Goal: Task Accomplishment & Management: Use online tool/utility

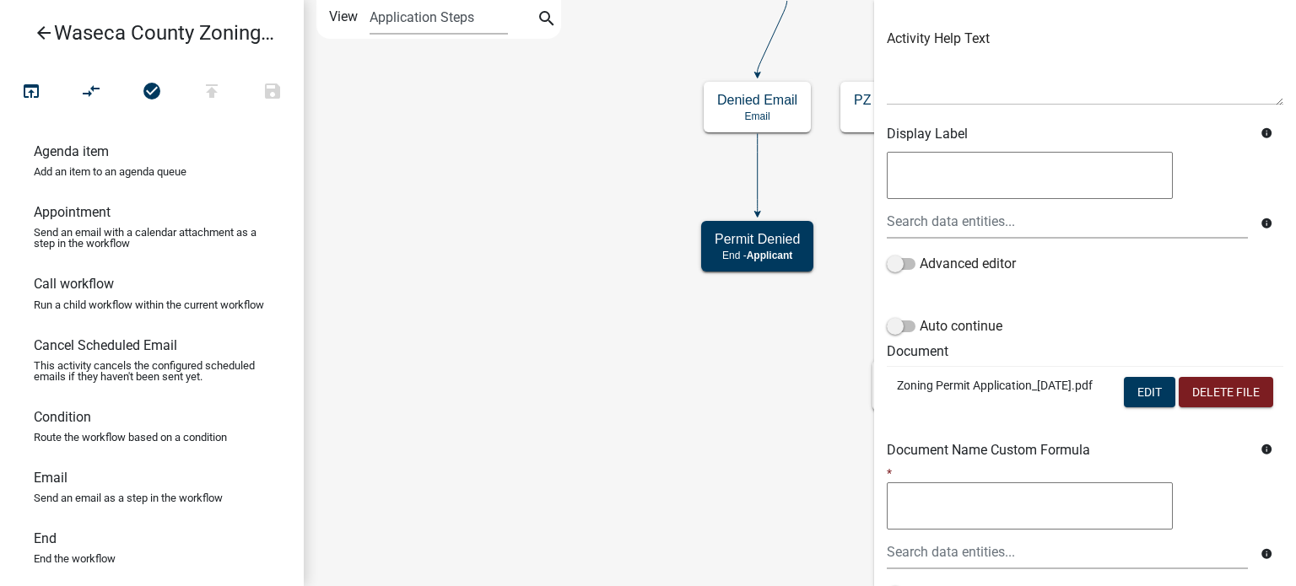
scroll to position [370, 0]
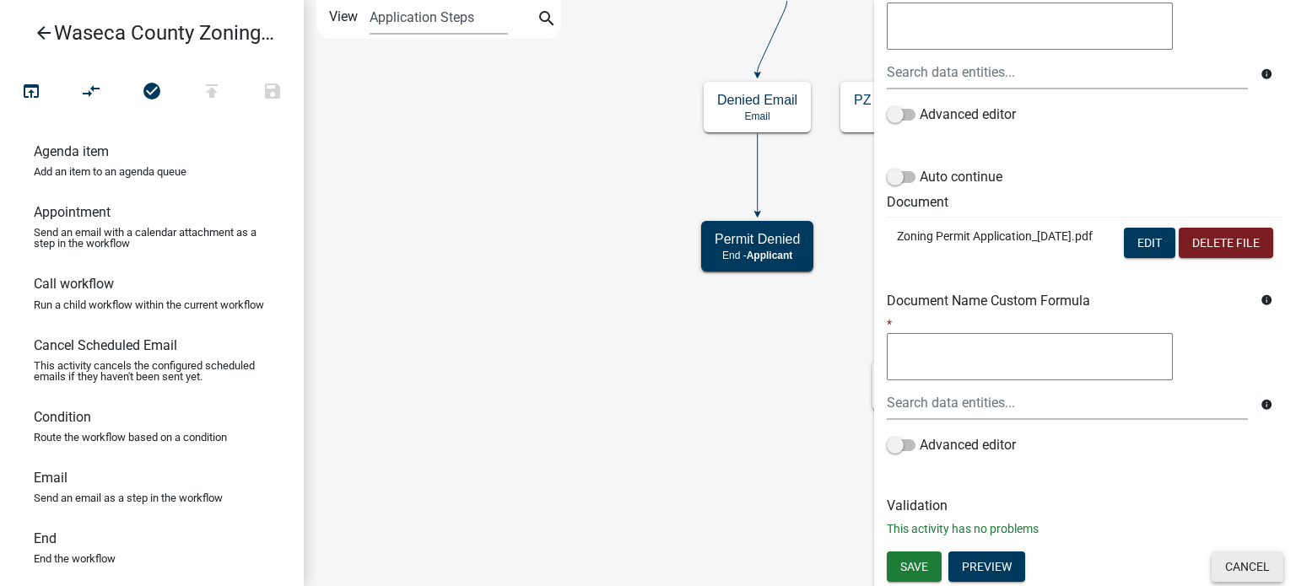
click at [1228, 579] on button "Cancel" at bounding box center [1247, 567] width 72 height 30
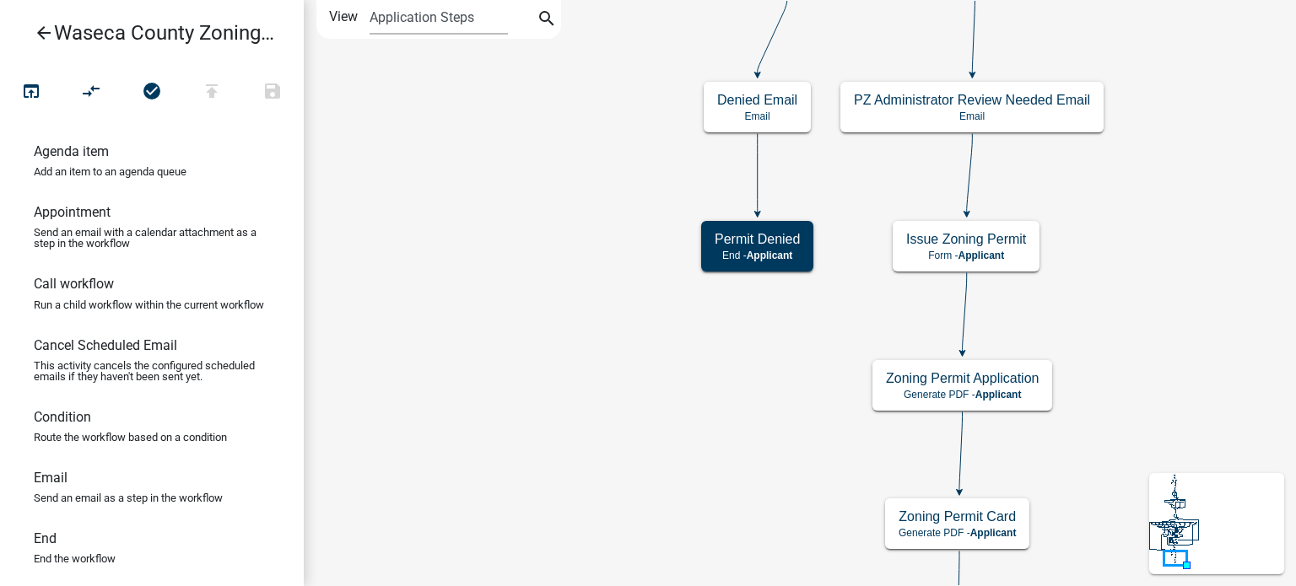
scroll to position [0, 0]
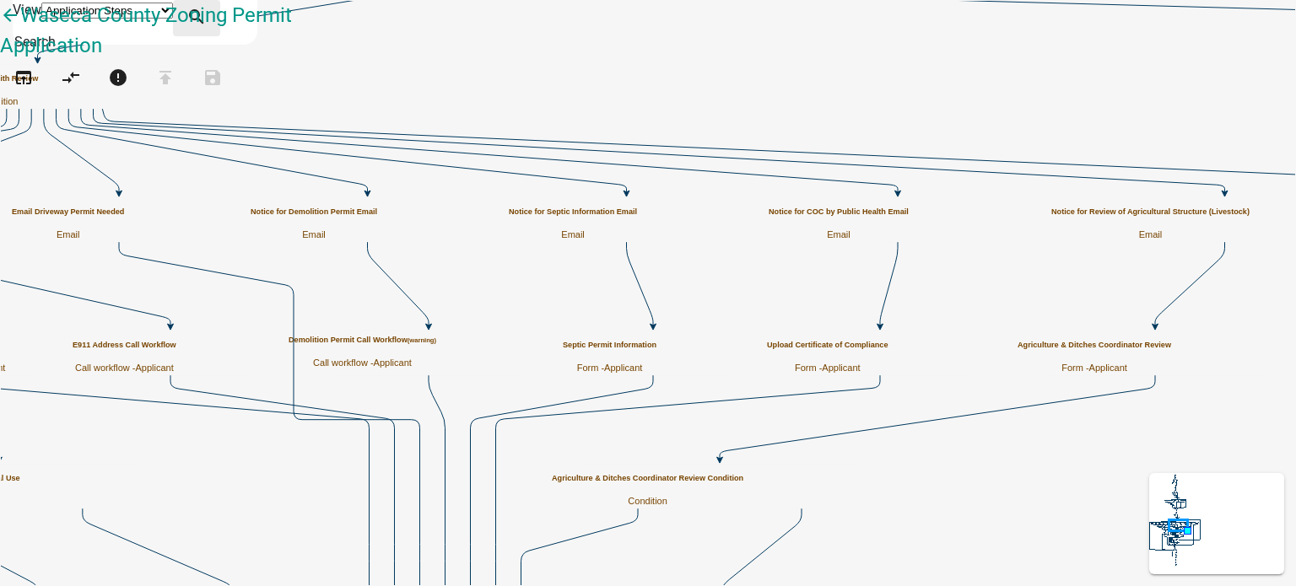
click at [207, 13] on icon "search" at bounding box center [196, 19] width 20 height 24
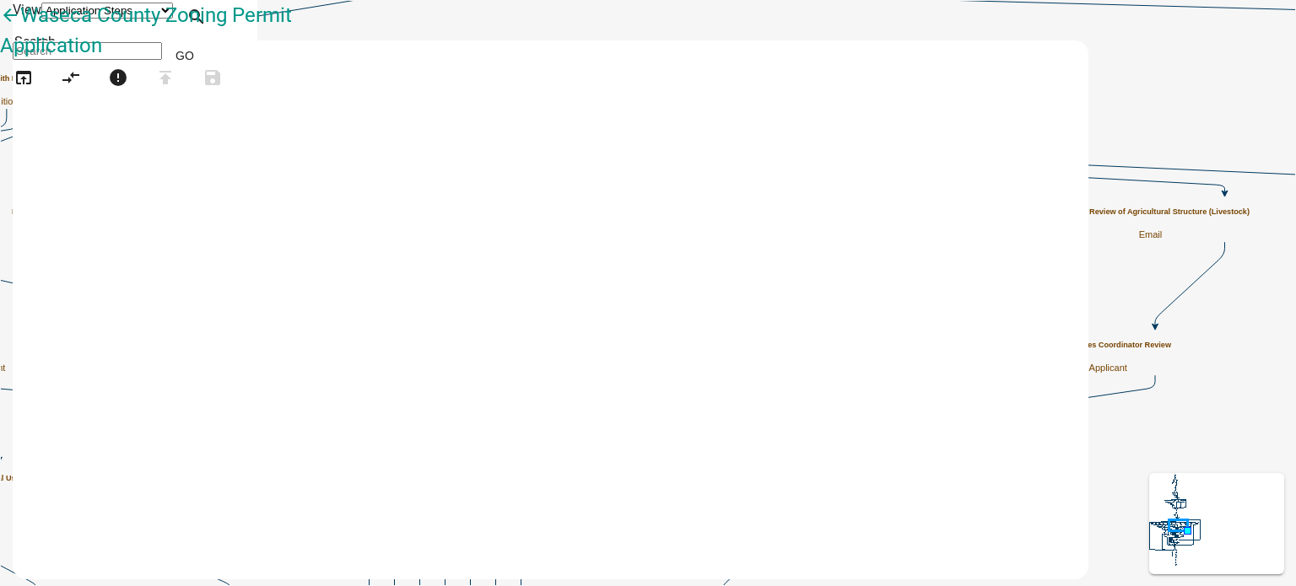
click at [162, 55] on input at bounding box center [87, 51] width 149 height 18
type input "zoning permit application"
click at [207, 51] on button "Go" at bounding box center [185, 55] width 46 height 30
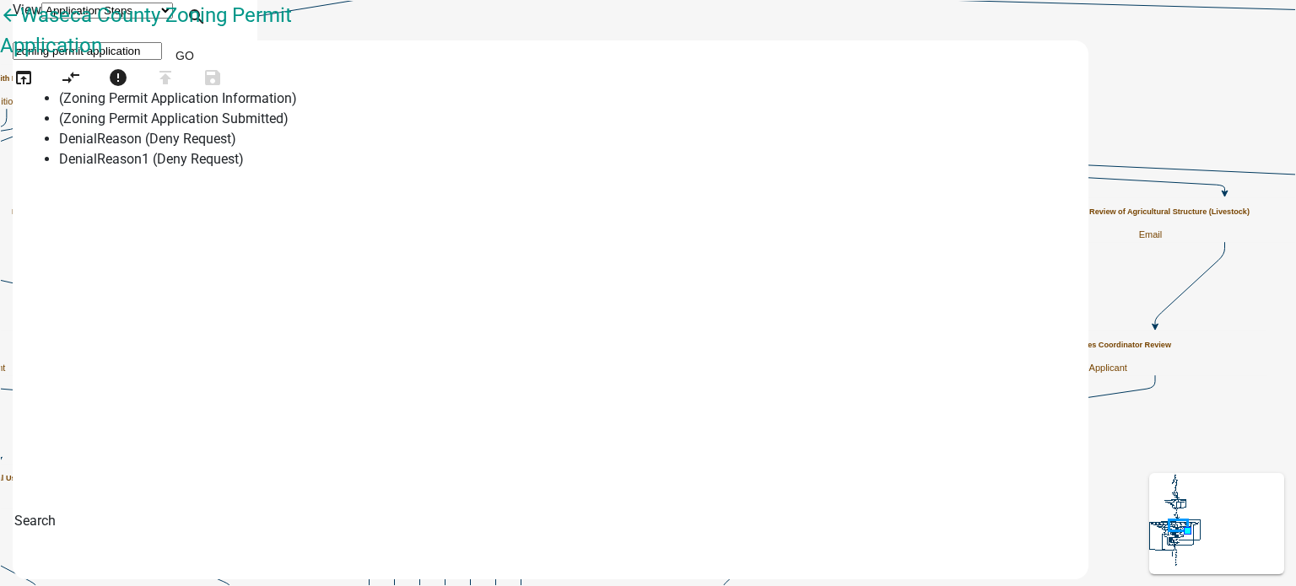
click at [162, 57] on input "zoning permit application" at bounding box center [87, 51] width 149 height 18
click at [207, 19] on icon "search" at bounding box center [196, 19] width 20 height 24
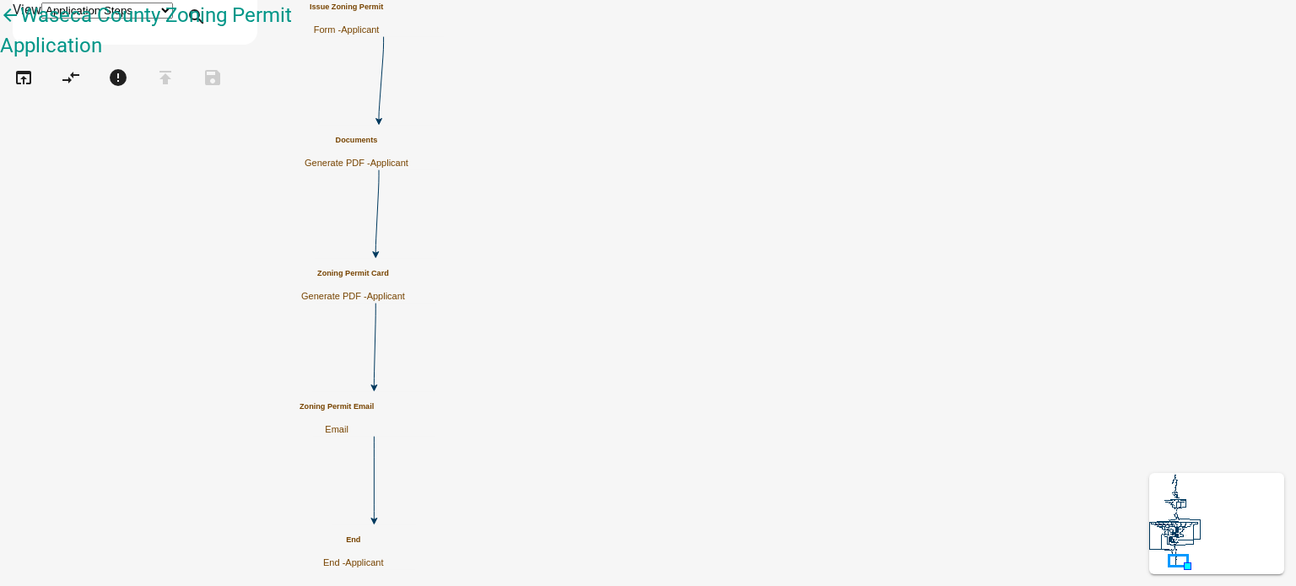
click at [408, 144] on h5 "Documents" at bounding box center [356, 140] width 104 height 9
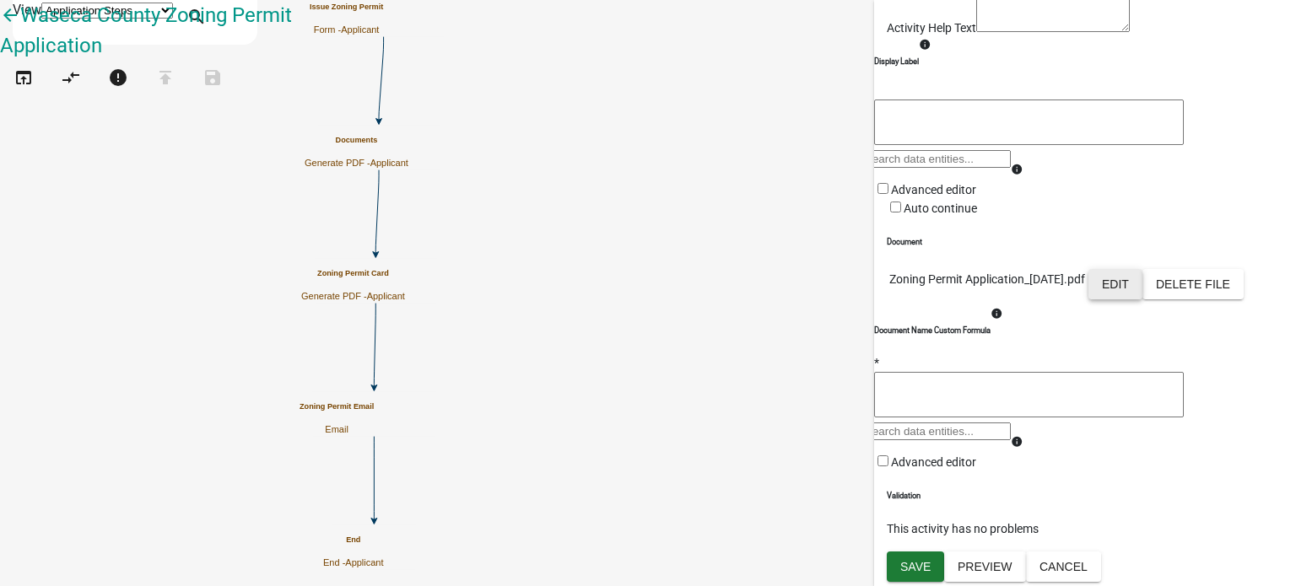
scroll to position [357, 0]
click at [1142, 269] on button "Edit" at bounding box center [1115, 284] width 54 height 30
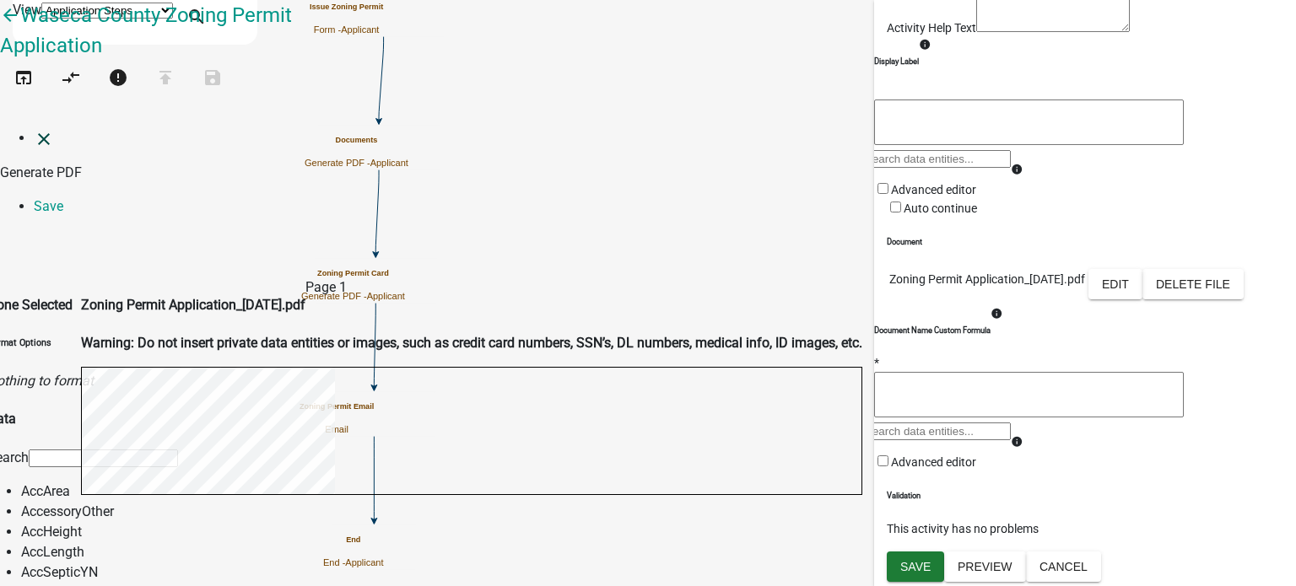
click at [34, 129] on icon "close" at bounding box center [44, 139] width 20 height 20
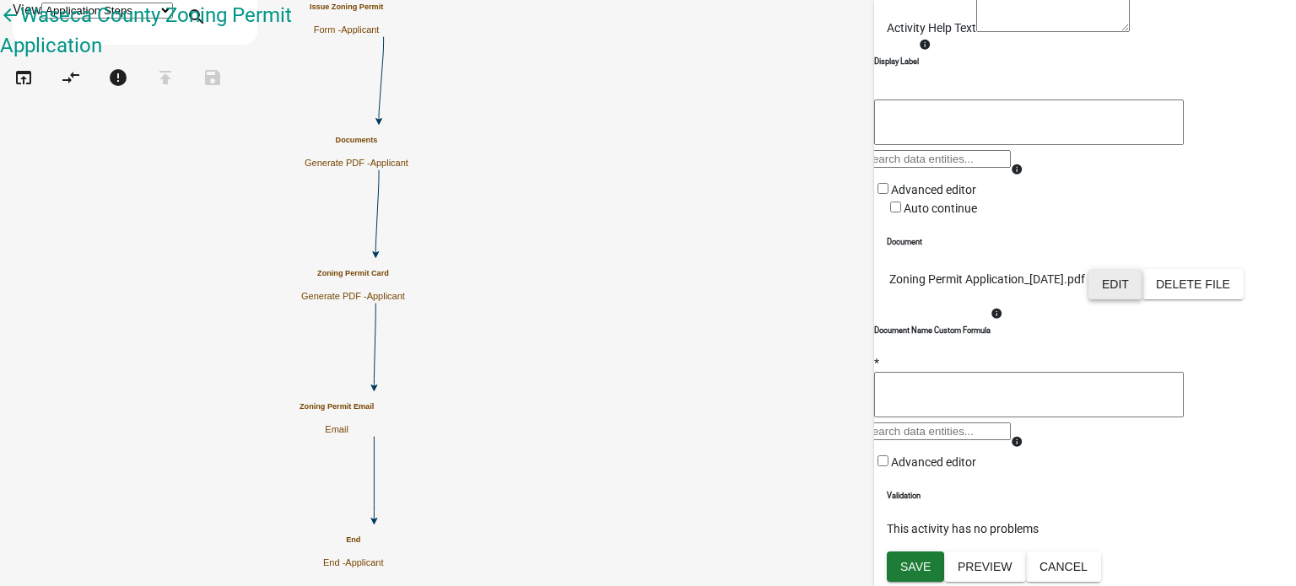
click at [1142, 269] on button "Edit" at bounding box center [1115, 284] width 54 height 30
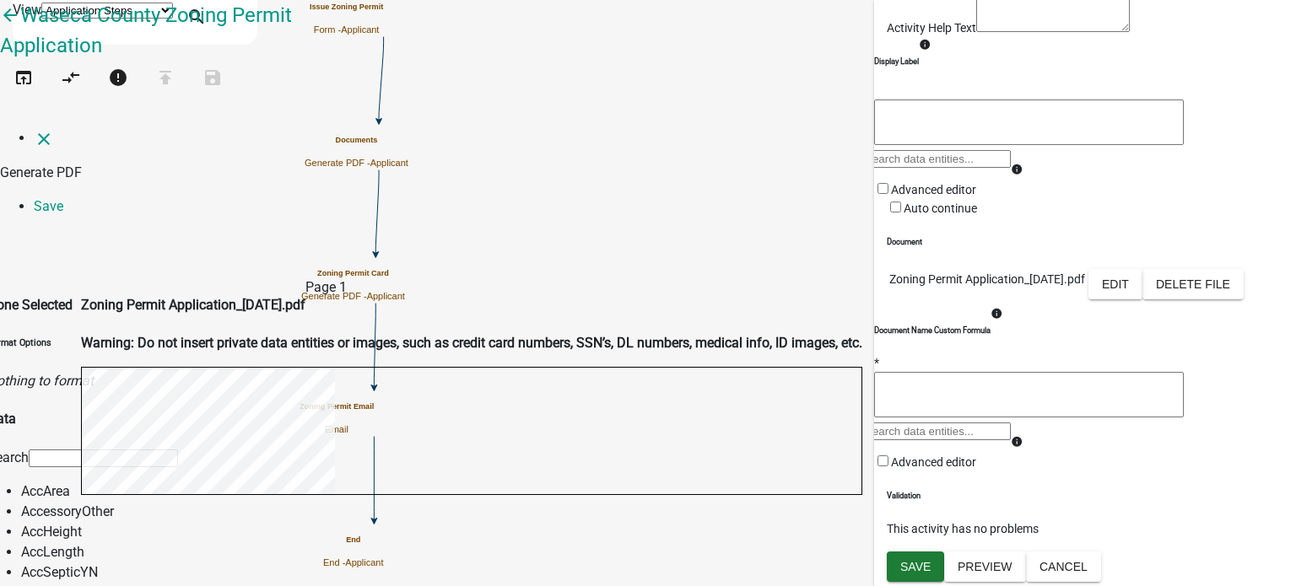
scroll to position [0, 0]
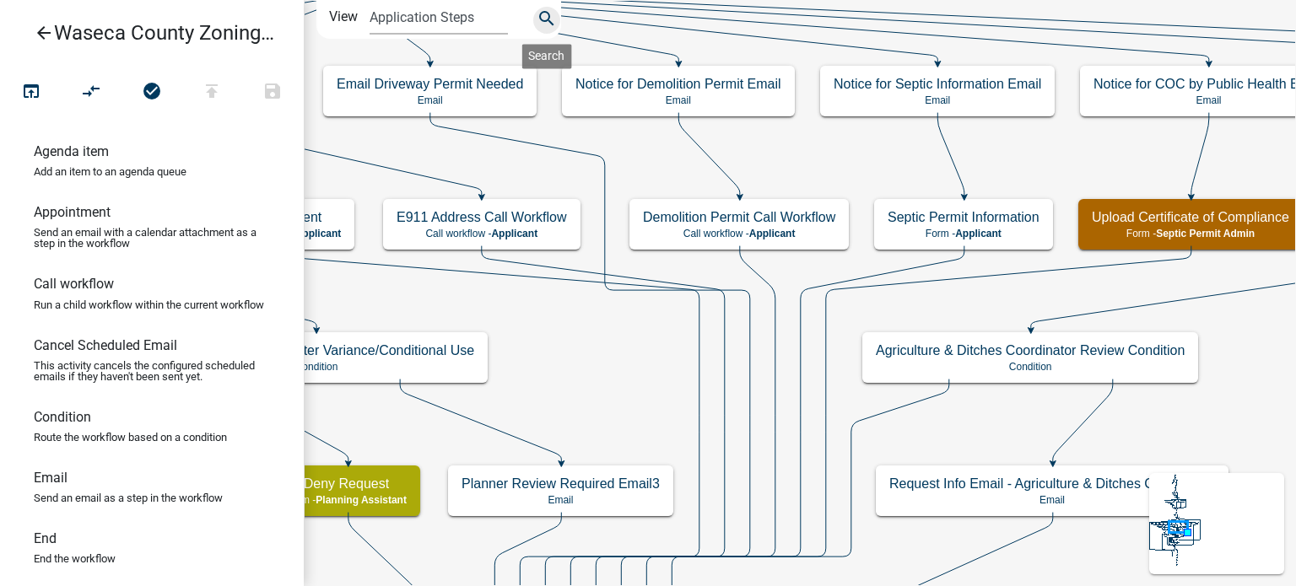
click at [547, 13] on icon "search" at bounding box center [546, 20] width 20 height 24
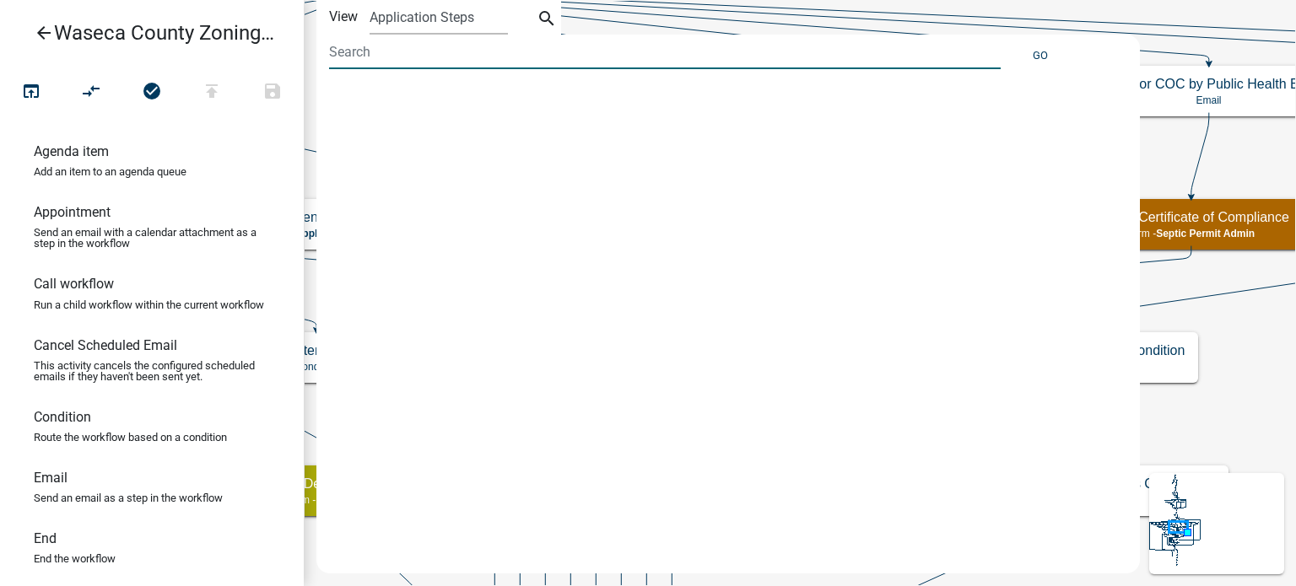
click at [477, 48] on input at bounding box center [664, 52] width 671 height 35
type input "zoning permit application"
click at [1038, 53] on button "Go" at bounding box center [1040, 55] width 29 height 28
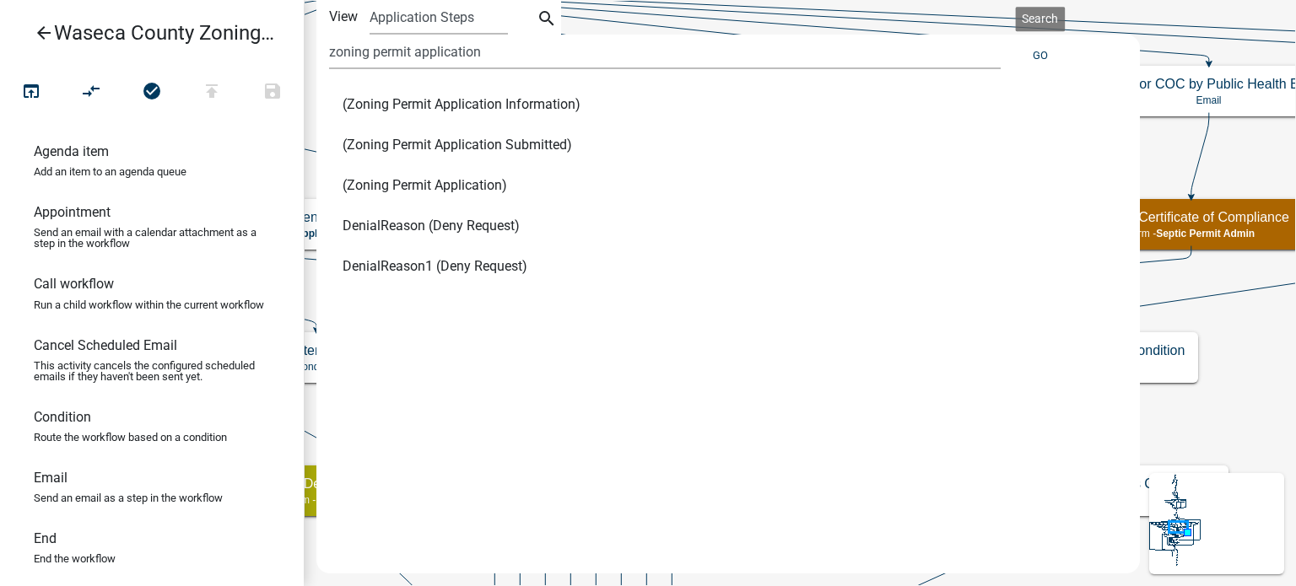
click at [442, 179] on span "(Zoning Permit Application)" at bounding box center [424, 185] width 164 height 13
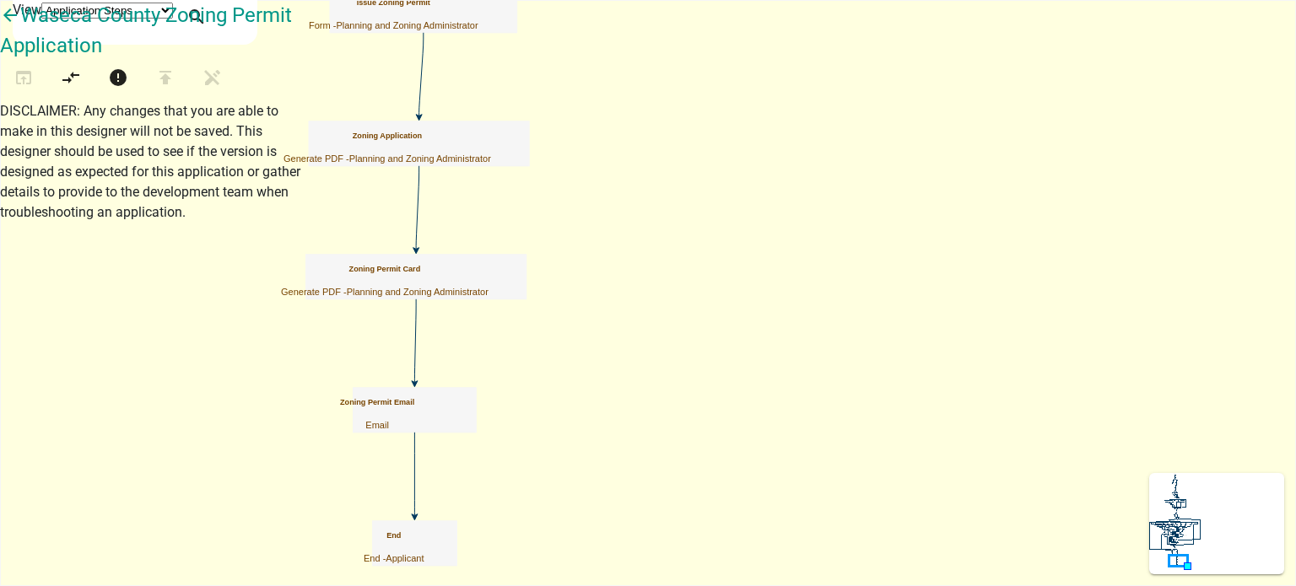
click at [491, 138] on h5 "Zoning Application" at bounding box center [386, 136] width 207 height 9
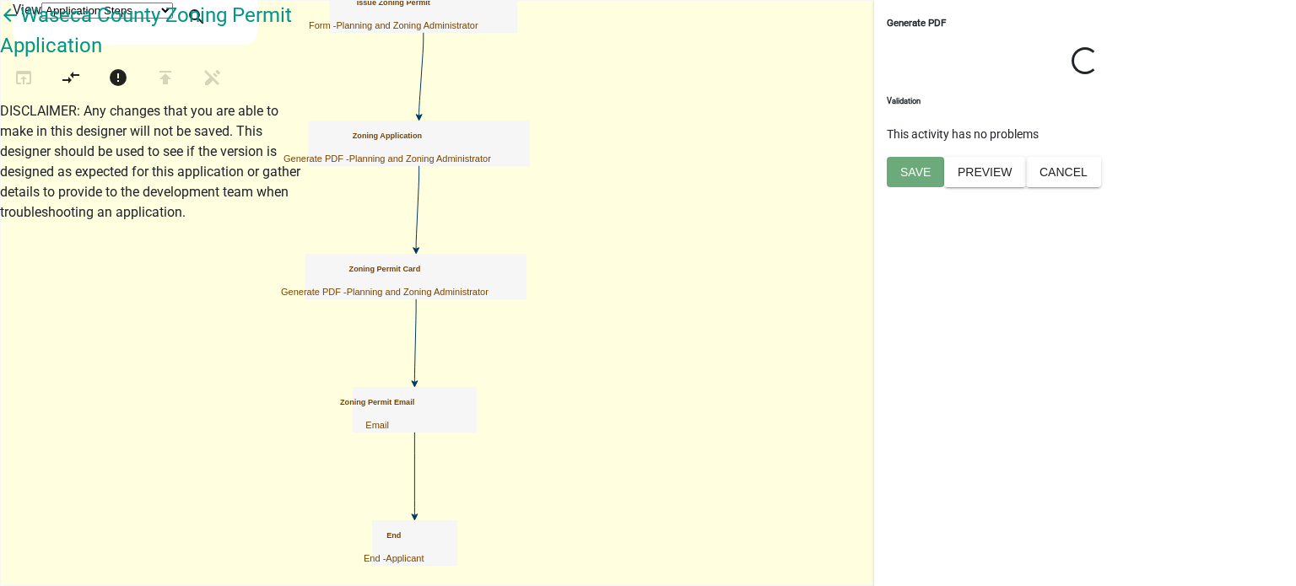
select select "BC51BCED-BE07-4D66-A874-17FDE660437E"
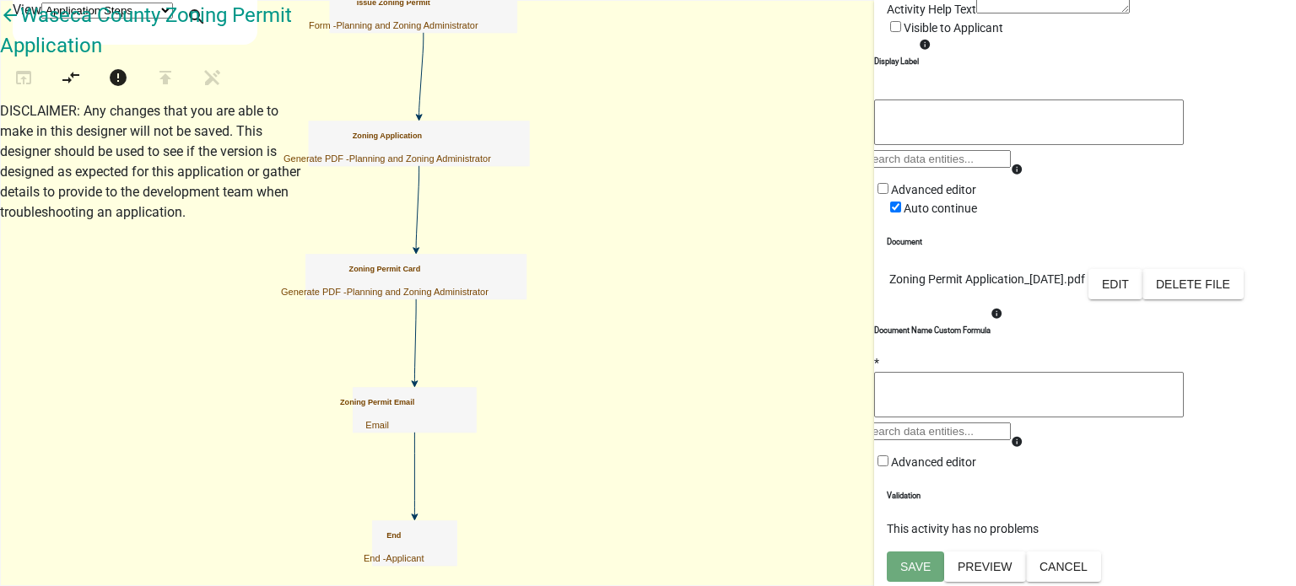
scroll to position [360, 0]
click at [1142, 269] on button "Edit" at bounding box center [1115, 284] width 54 height 30
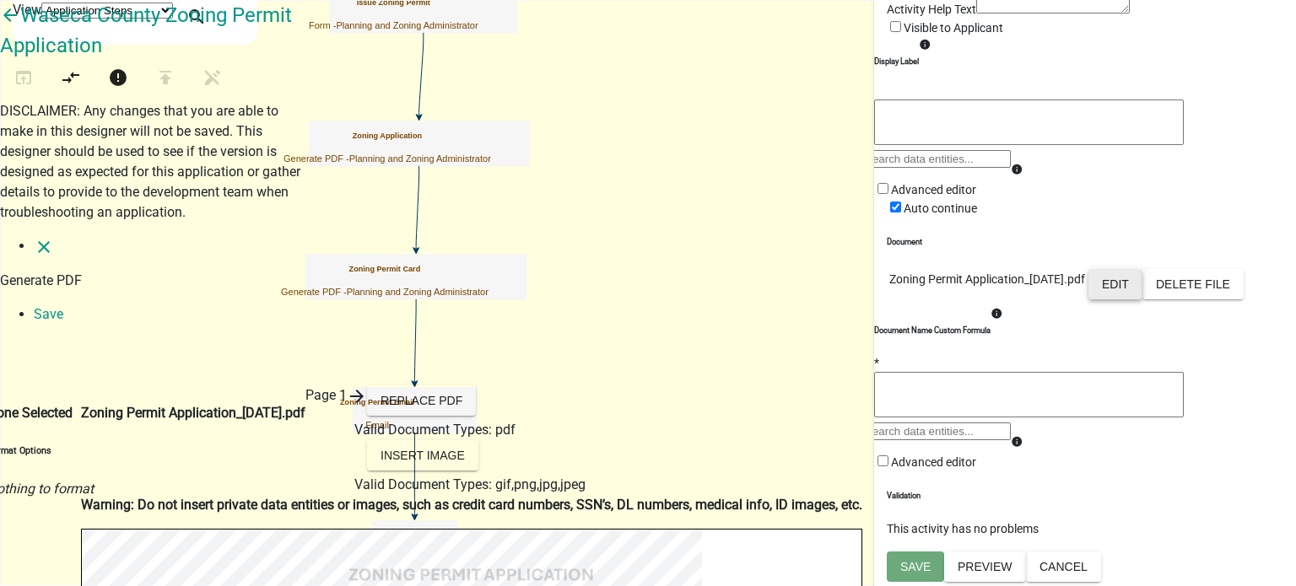
scroll to position [0, 0]
click at [34, 237] on icon "close" at bounding box center [44, 247] width 20 height 20
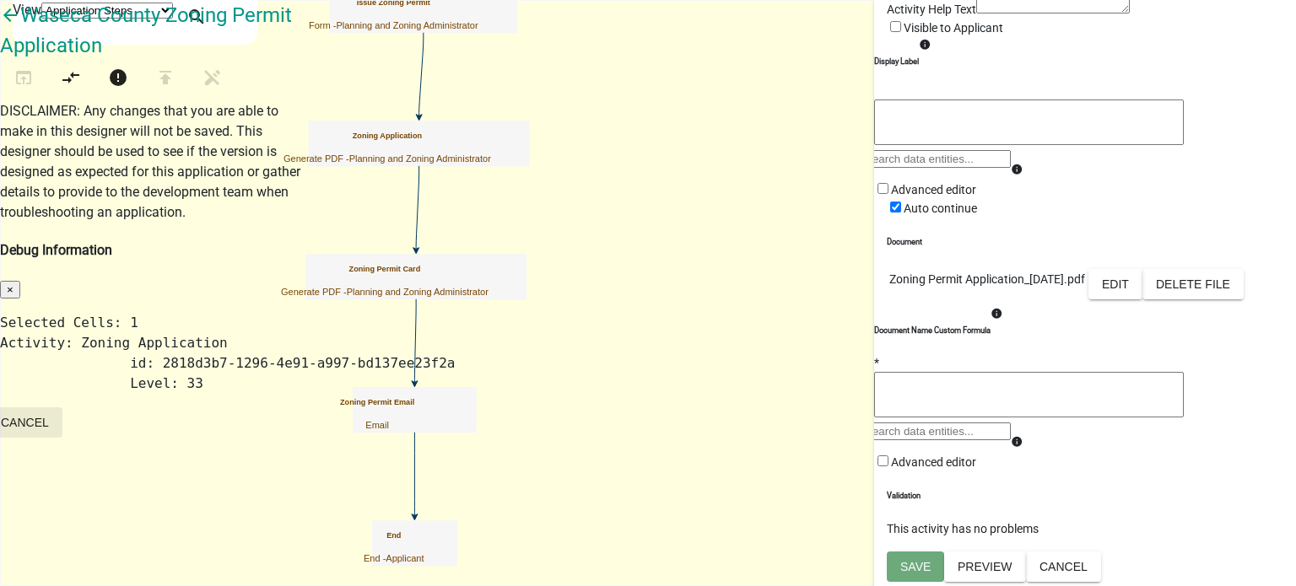
click at [62, 407] on button "Cancel" at bounding box center [24, 422] width 75 height 30
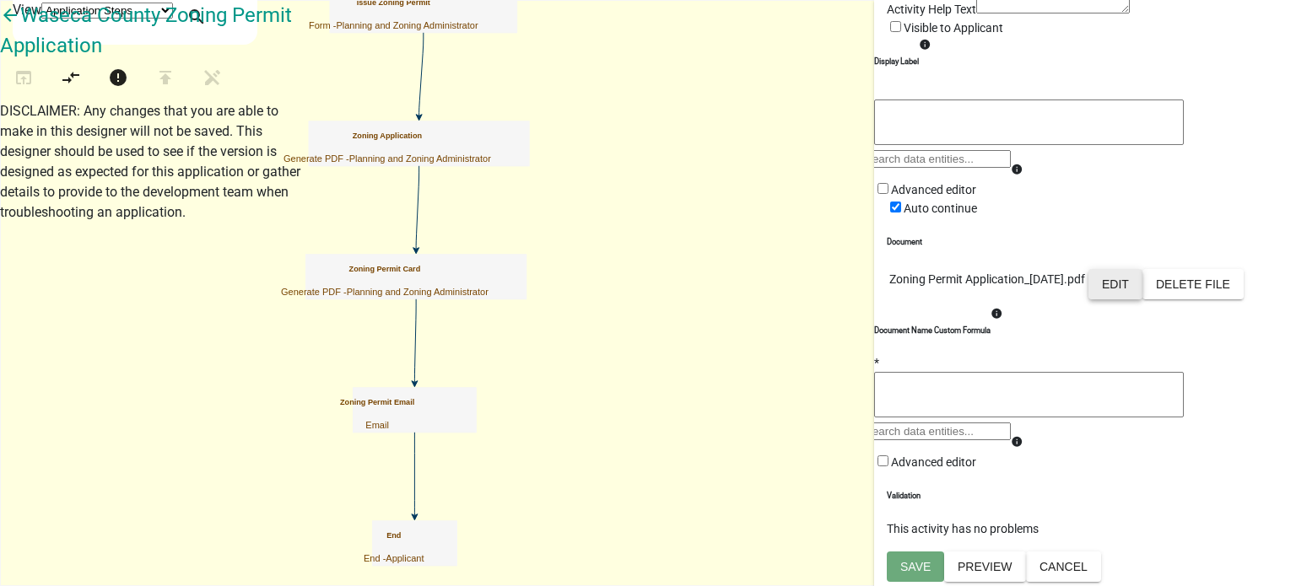
click at [1142, 269] on button "Edit" at bounding box center [1115, 284] width 54 height 30
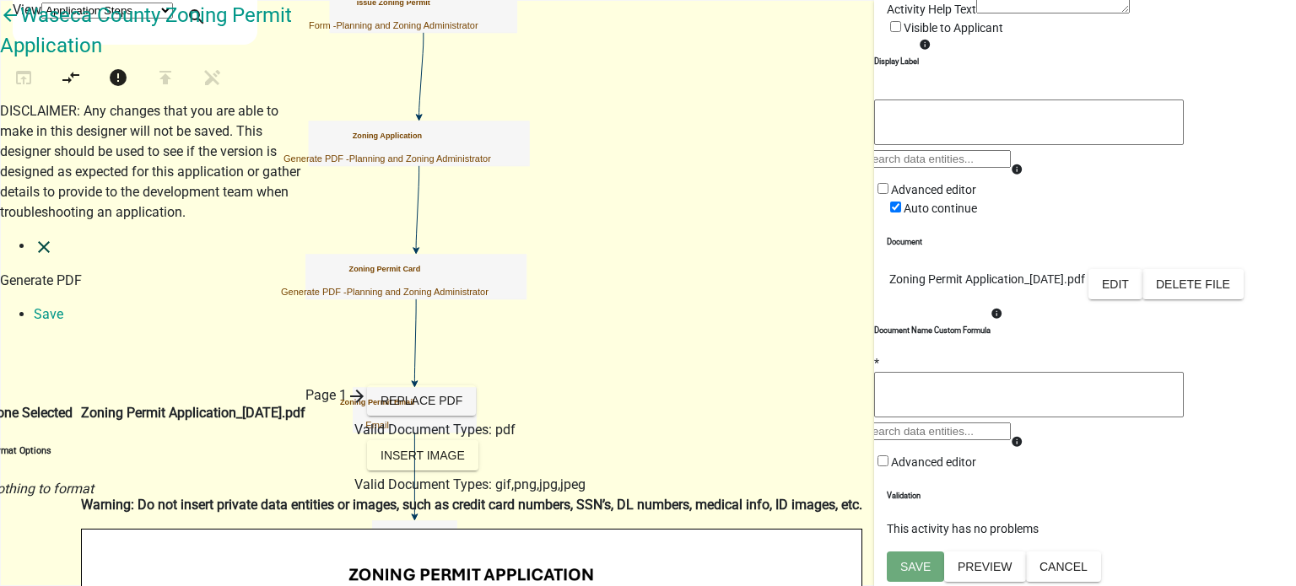
click at [34, 237] on icon "close" at bounding box center [44, 247] width 20 height 20
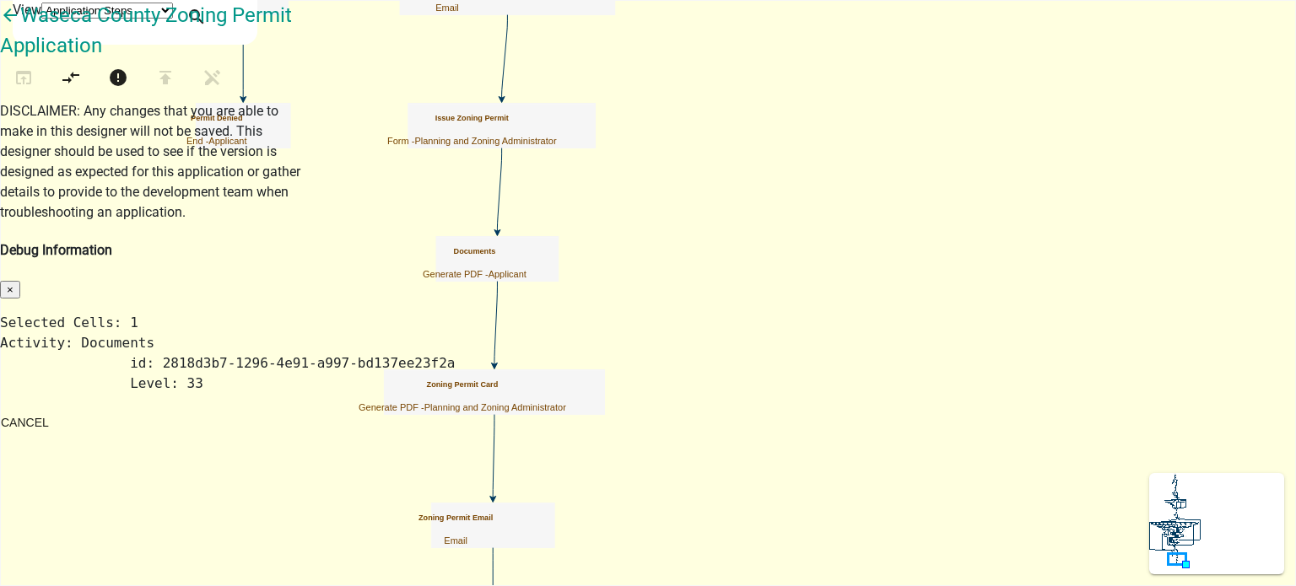
click at [62, 407] on div "Cancel" at bounding box center [24, 424] width 75 height 35
click at [62, 407] on button "Cancel" at bounding box center [24, 422] width 75 height 30
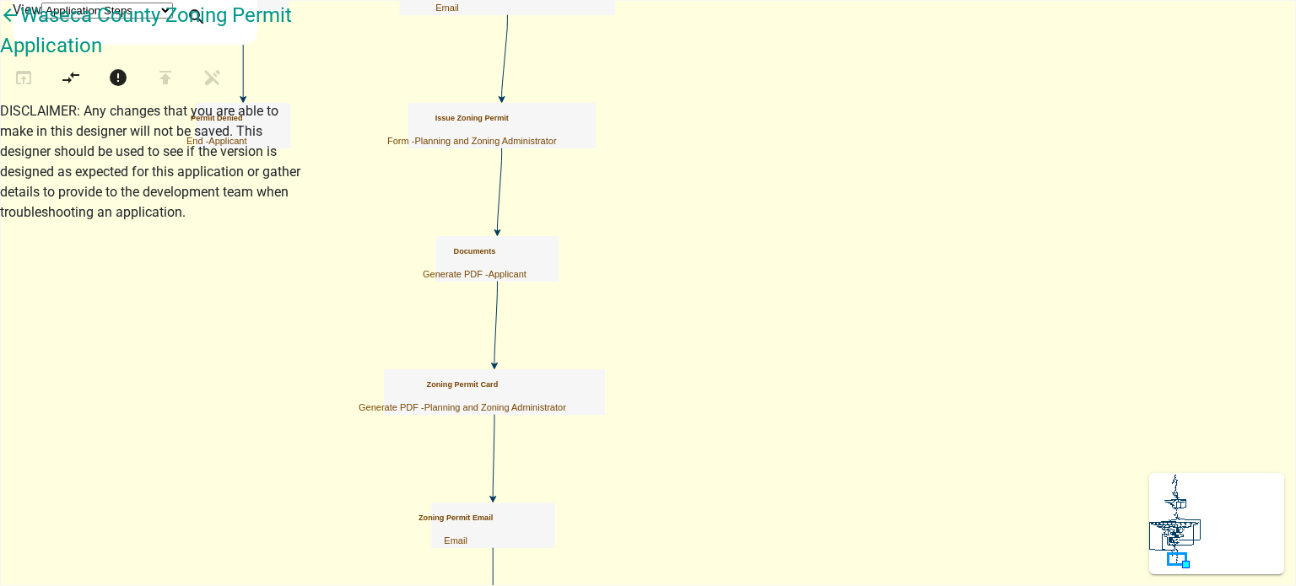
click at [526, 256] on h5 "Documents" at bounding box center [475, 251] width 104 height 9
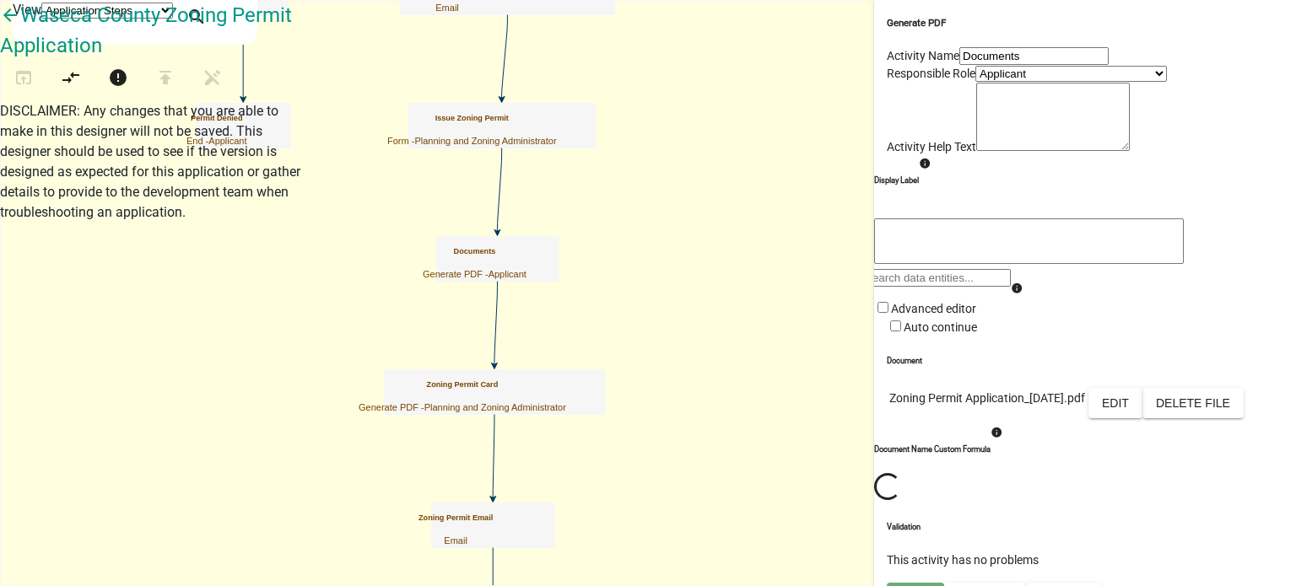
scroll to position [253, 0]
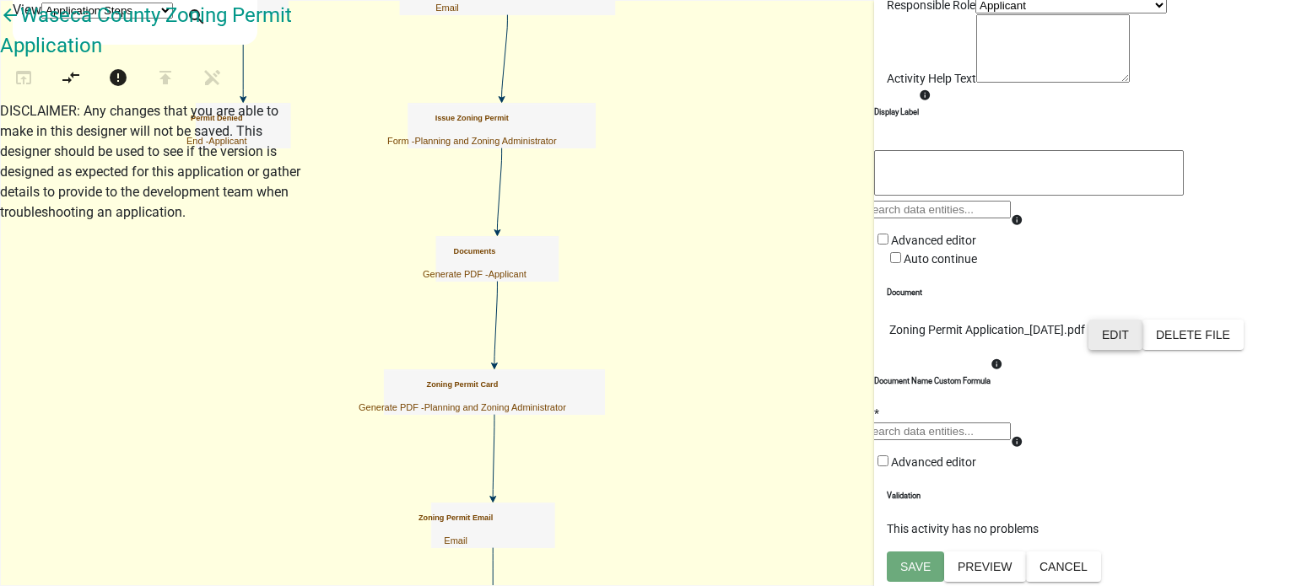
click at [1142, 321] on button "Edit" at bounding box center [1115, 335] width 54 height 30
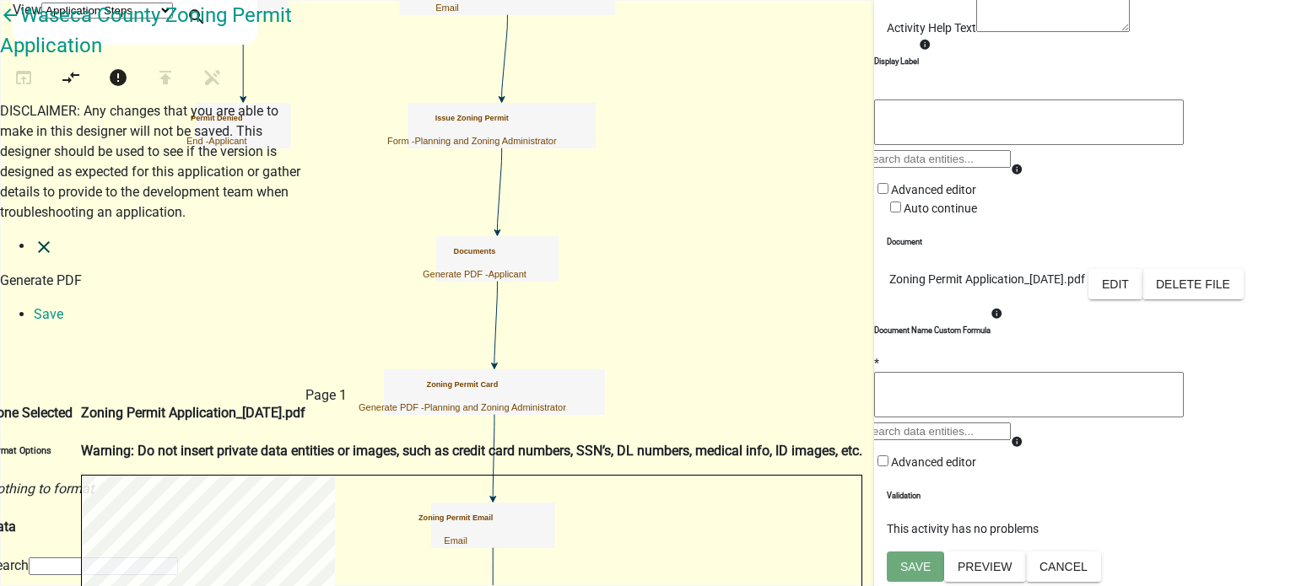
click at [34, 237] on icon "close" at bounding box center [44, 247] width 20 height 20
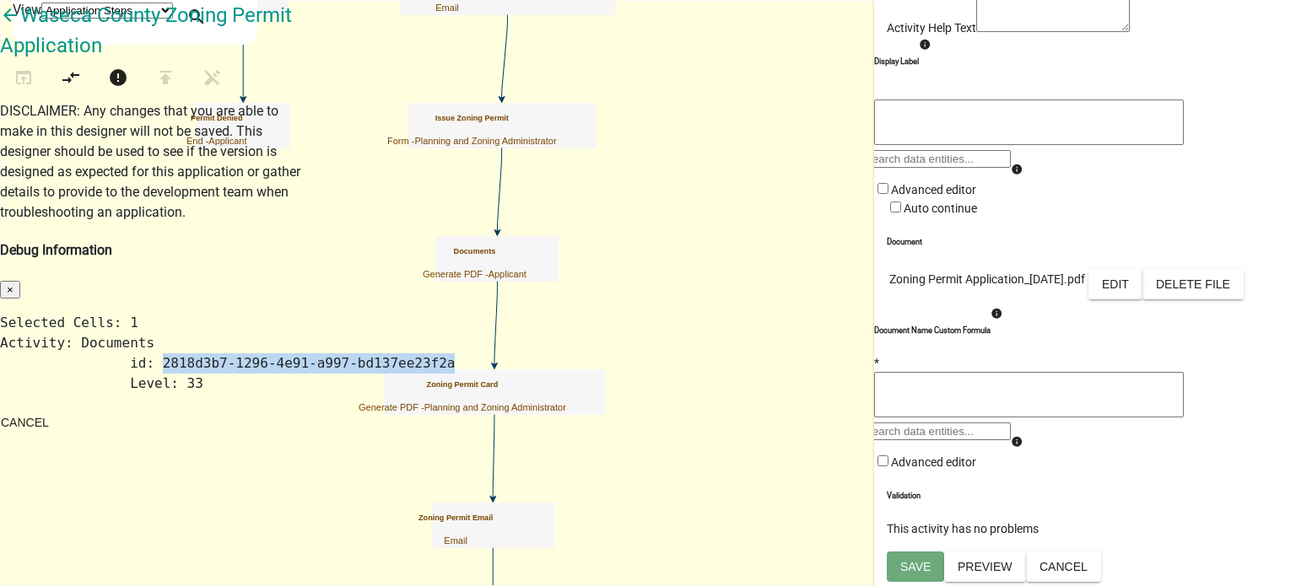
drag, startPoint x: 461, startPoint y: 133, endPoint x: 709, endPoint y: 137, distance: 248.0
click at [709, 313] on pre "Selected Cells: 1 Activity: Documents id: 2818d3b7-1296-4e91-a997-bd137ee23f2a …" at bounding box center [648, 353] width 1296 height 81
copy pre "2818d3b7-1296-4e91-a997-bd137ee23f2a"
click at [62, 407] on button "Cancel" at bounding box center [24, 422] width 75 height 30
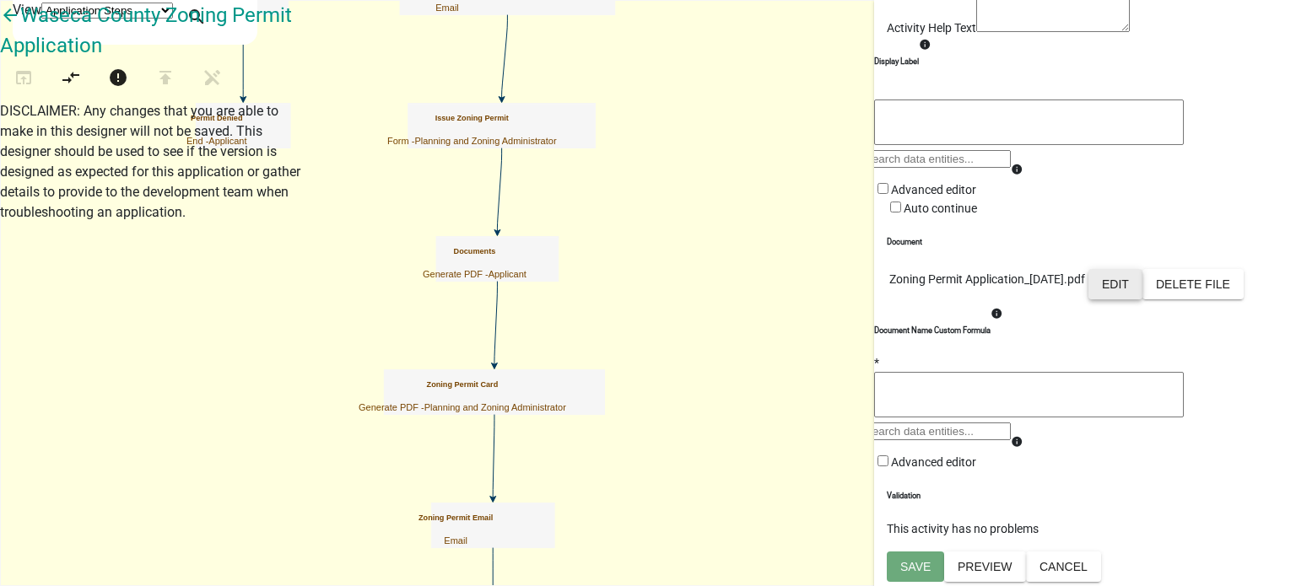
click at [1142, 299] on button "Edit" at bounding box center [1115, 284] width 54 height 30
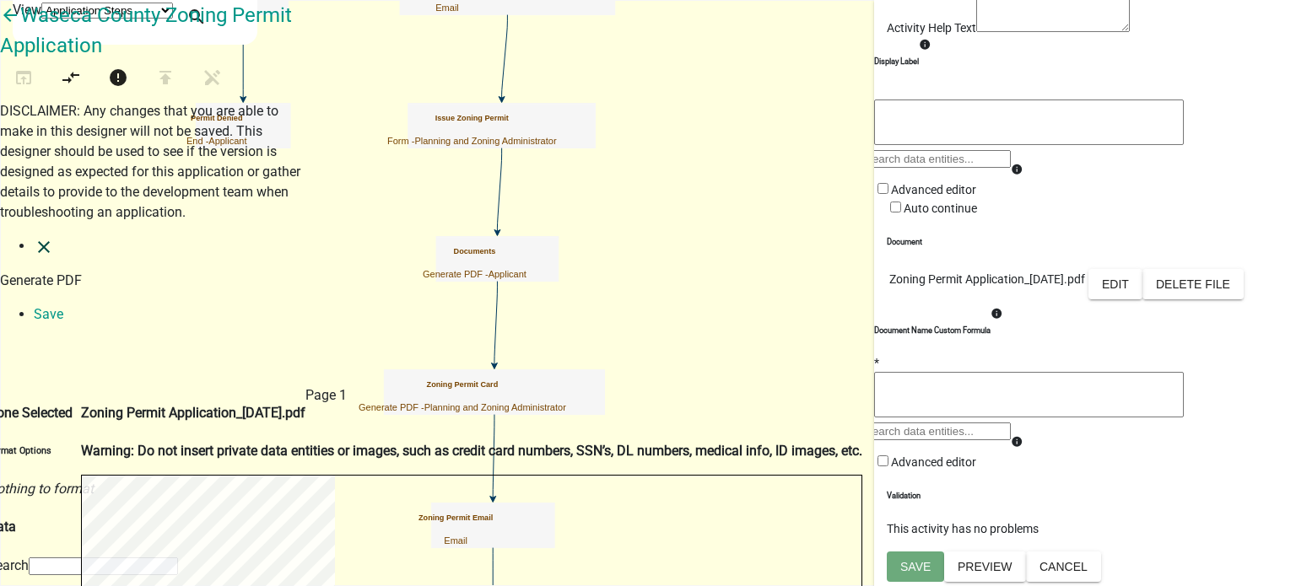
click at [34, 237] on icon "close" at bounding box center [44, 247] width 20 height 20
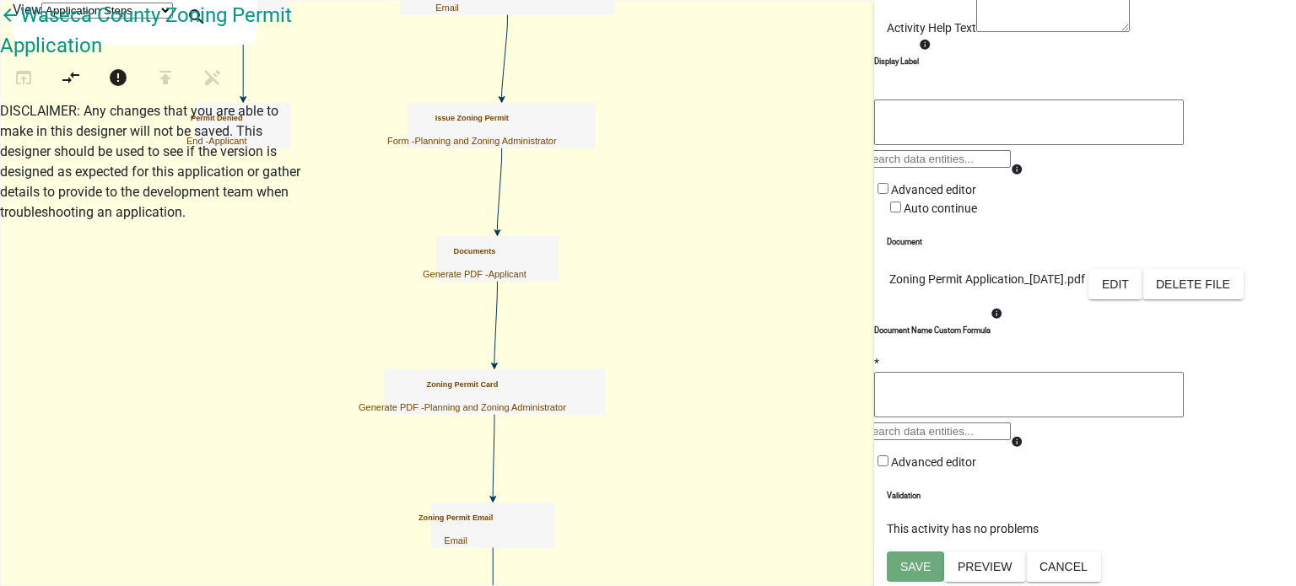
click at [533, 419] on icon "Start Start - Applicant Construction Request Form - Applicant Require User Requ…" at bounding box center [875, 342] width 1749 height 682
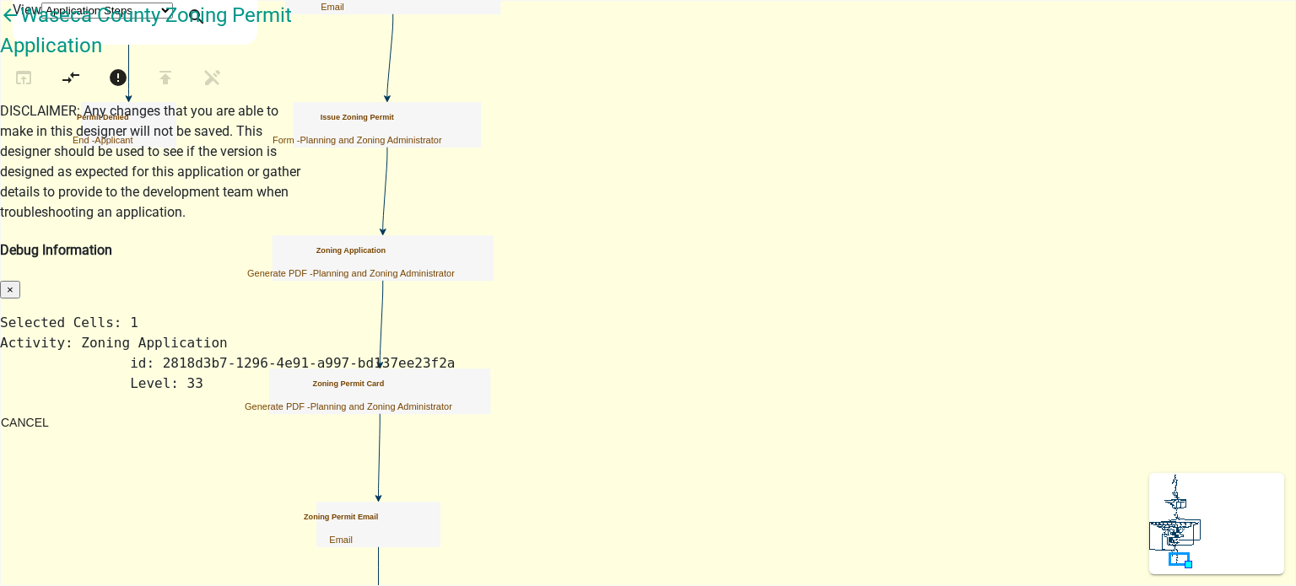
click at [13, 283] on span "×" at bounding box center [10, 289] width 7 height 13
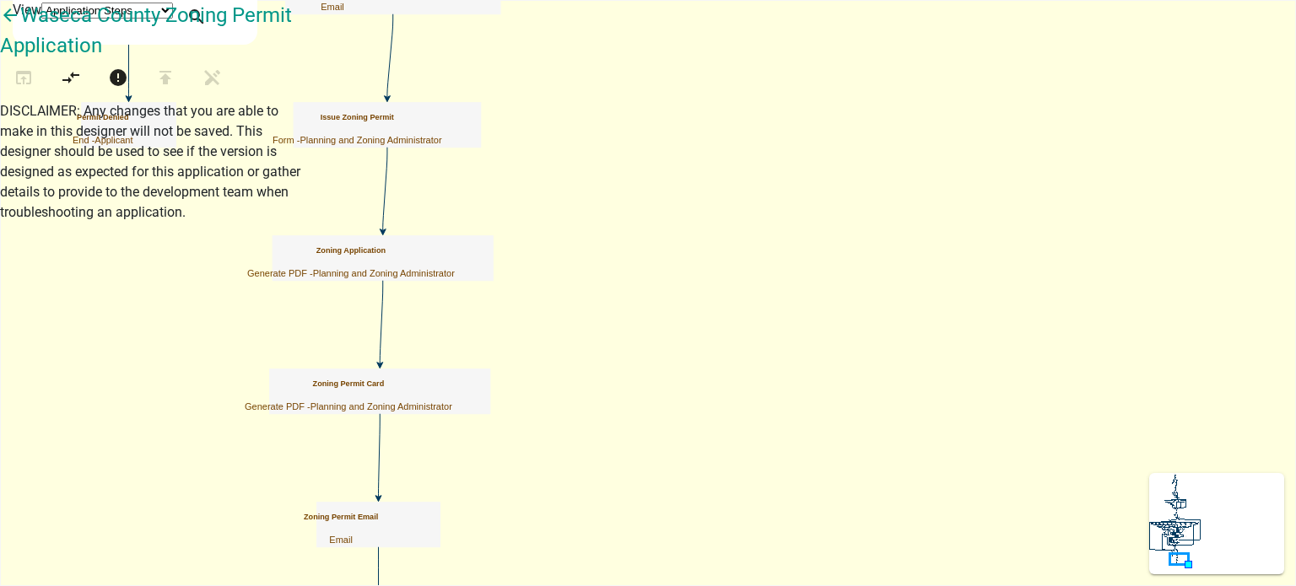
click at [455, 260] on div "Zoning Application Generate PDF - Planning and Zoning Administrator" at bounding box center [350, 262] width 207 height 33
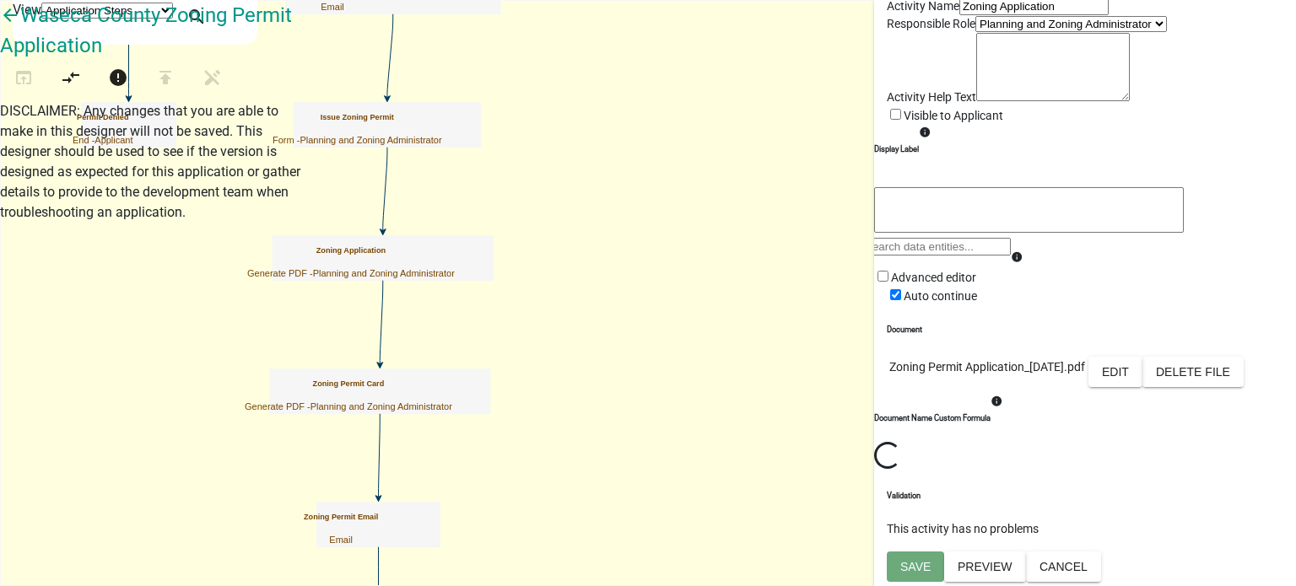
scroll to position [294, 0]
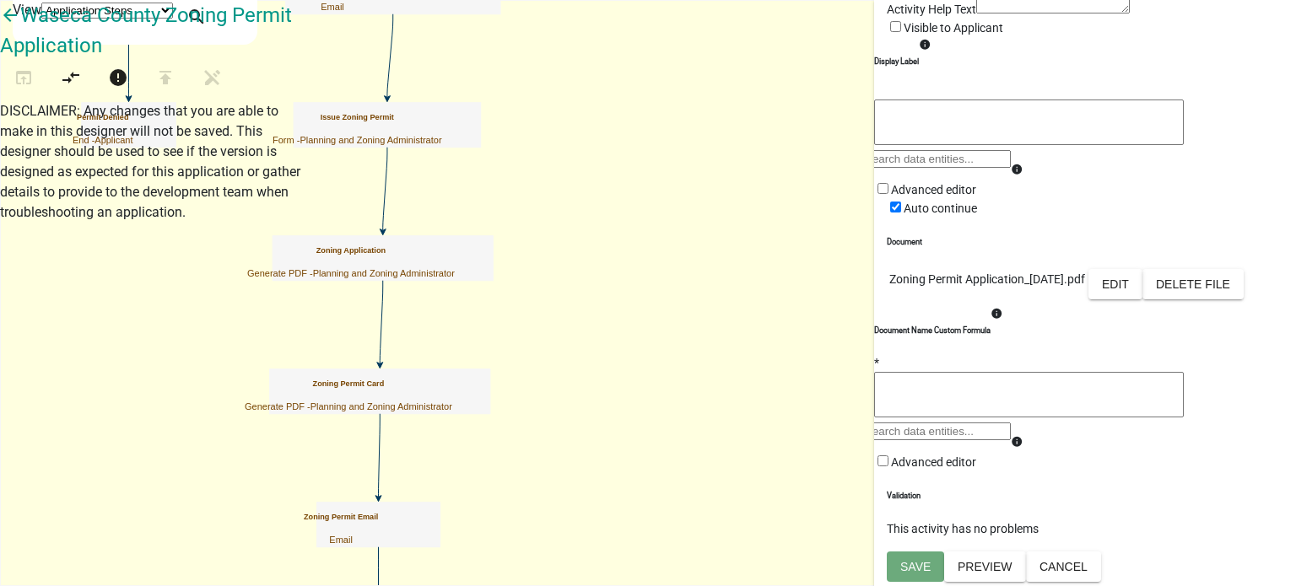
click at [406, 353] on icon "Start Start - Applicant Construction Request Form - Applicant Require User Requ…" at bounding box center [818, 342] width 1635 height 682
click at [457, 350] on icon "Start Start - Applicant Construction Request Form - Applicant Require User Requ…" at bounding box center [818, 342] width 1635 height 682
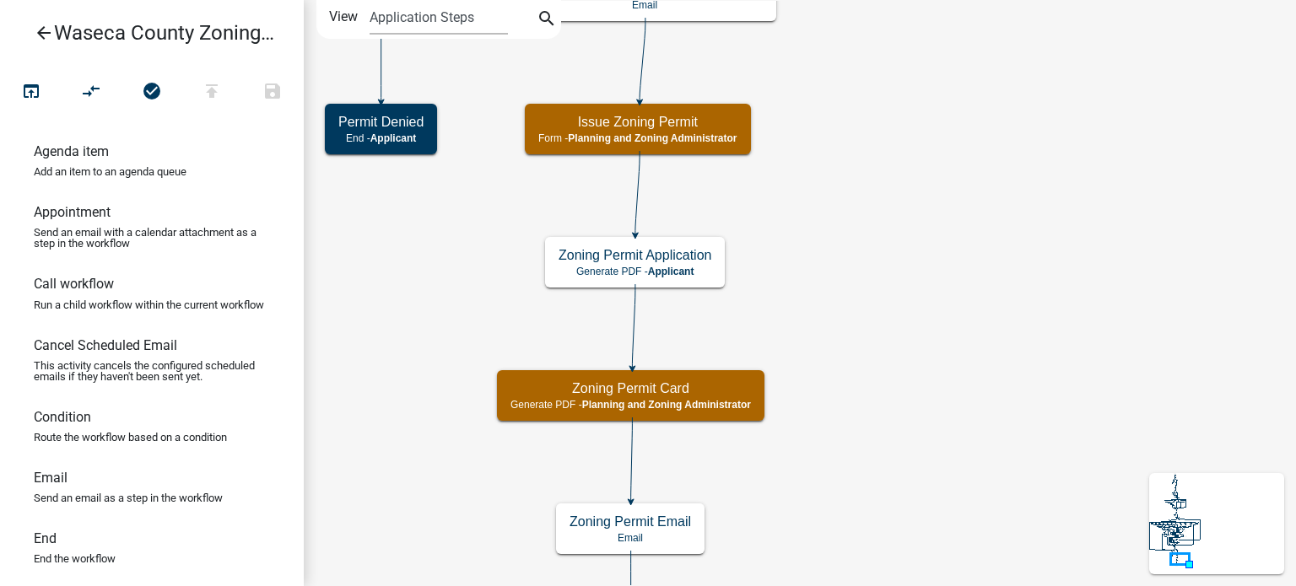
click at [414, 276] on icon "Start Start - Applicant Construction Request Form - Applicant Require User Requ…" at bounding box center [1096, 344] width 1584 height 686
click at [412, 288] on icon "Start Start - Applicant Construction Request Form - Applicant Require User Requ…" at bounding box center [1096, 344] width 1584 height 686
click at [415, 368] on icon "Start Start - Applicant Construction Request Form - Applicant Require User Requ…" at bounding box center [1096, 344] width 1584 height 686
